Goal: Task Accomplishment & Management: Manage account settings

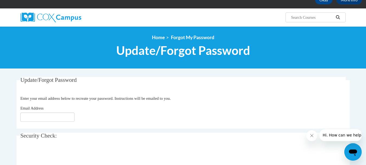
scroll to position [33, 0]
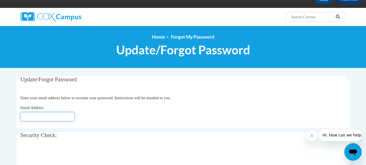
click at [39, 119] on input "Email Address" at bounding box center [47, 116] width 54 height 9
click at [36, 114] on input "Email Address" at bounding box center [47, 116] width 54 height 9
type input "[PERSON_NAME][EMAIL_ADDRESS][DOMAIN_NAME]"
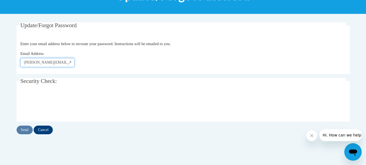
scroll to position [87, 0]
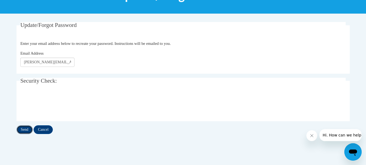
click at [26, 129] on input "Send" at bounding box center [25, 129] width 16 height 9
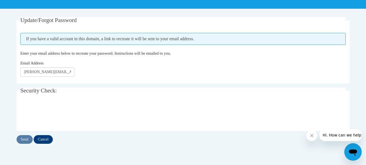
scroll to position [98, 0]
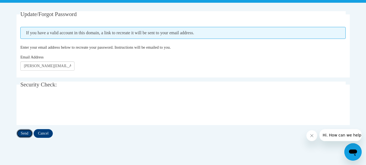
click at [26, 134] on input "Send" at bounding box center [25, 133] width 16 height 9
